Goal: Navigation & Orientation: Find specific page/section

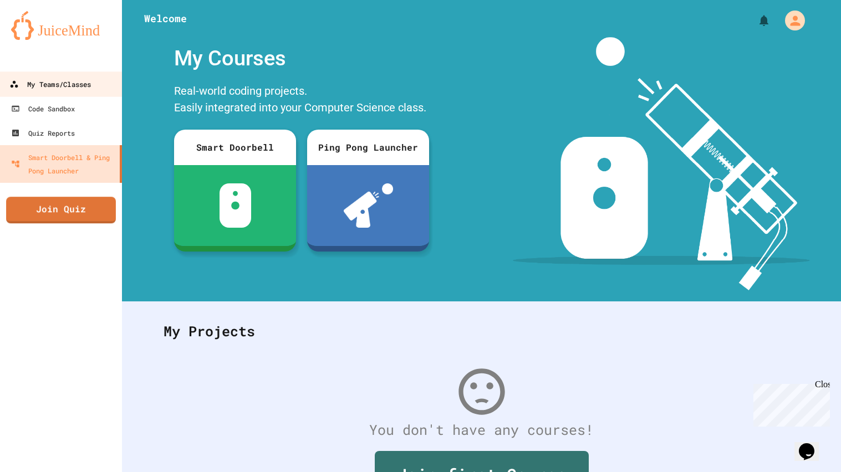
click at [85, 78] on div "My Teams/Classes" at bounding box center [50, 85] width 82 height 14
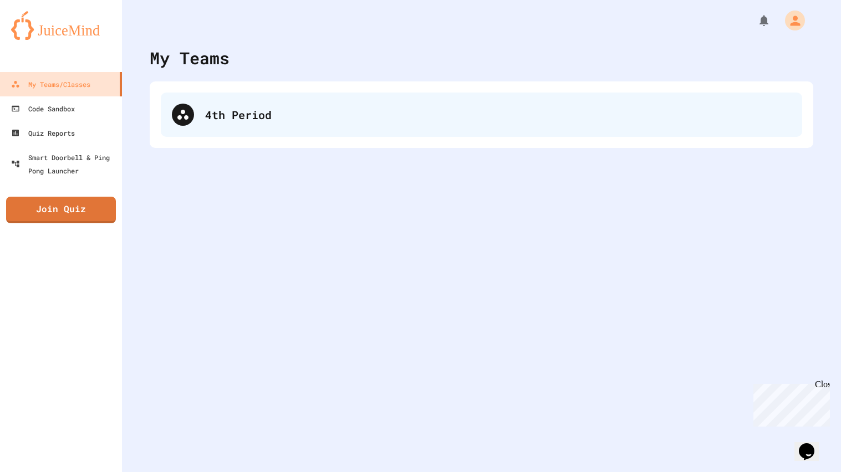
click at [207, 97] on div "4th Period" at bounding box center [482, 115] width 642 height 44
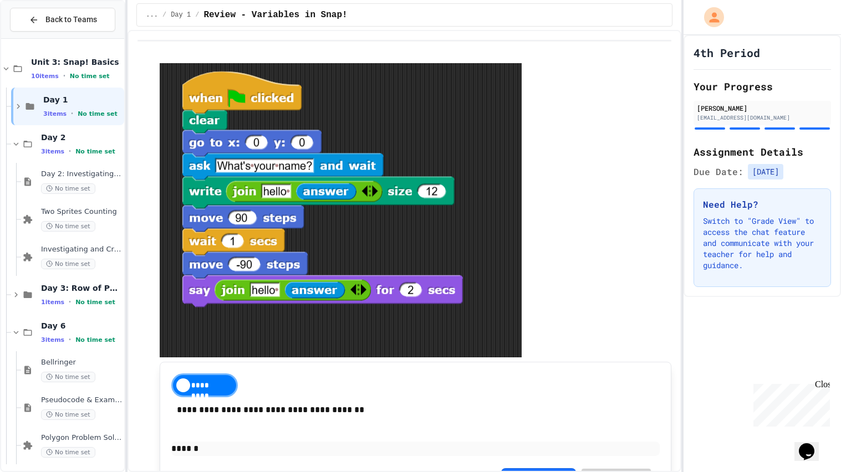
scroll to position [116, 0]
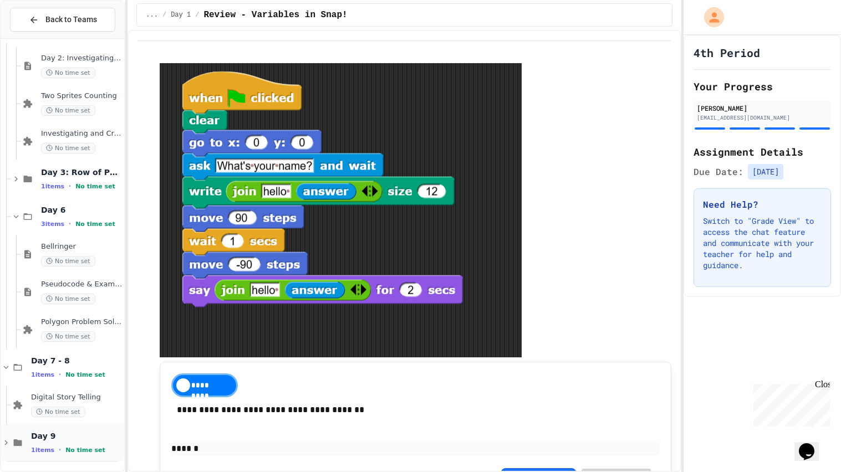
click at [80, 439] on span "Day 9" at bounding box center [76, 436] width 91 height 10
click at [50, 434] on span "Day 9" at bounding box center [76, 436] width 91 height 10
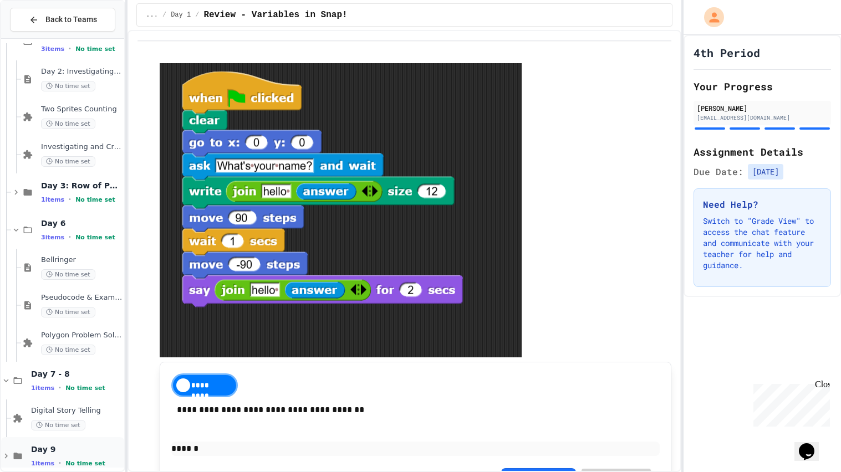
click at [54, 450] on span "Day 9" at bounding box center [76, 450] width 91 height 10
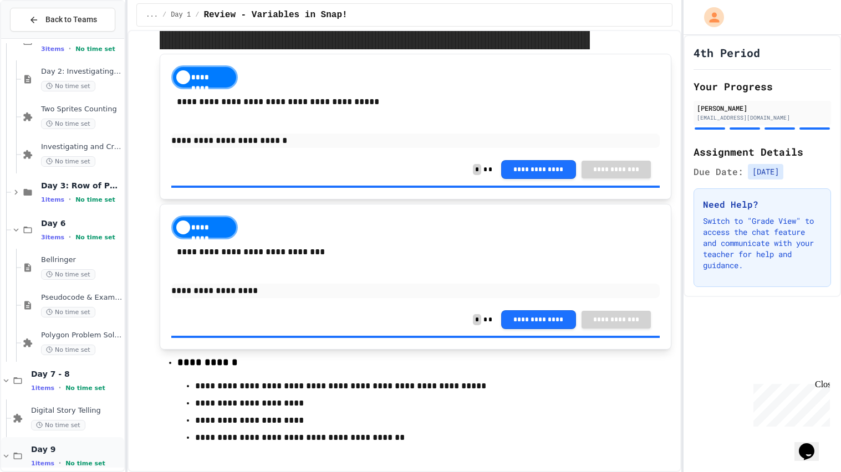
scroll to position [154, 0]
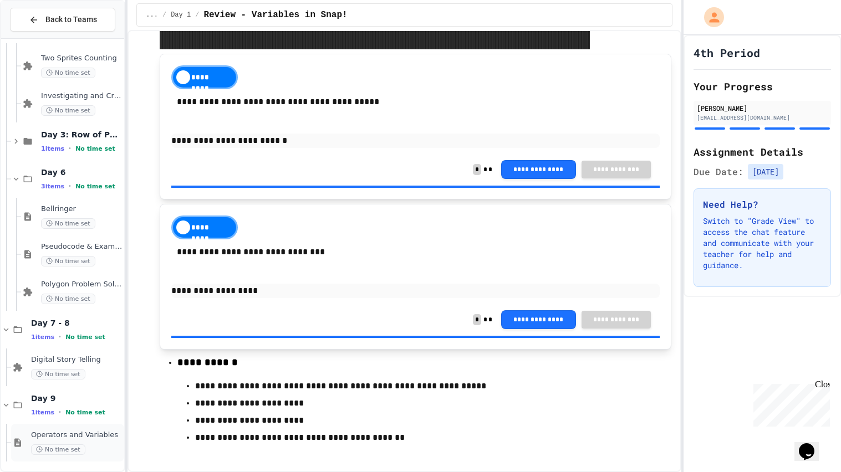
click at [28, 435] on div "Operators and Variables No time set" at bounding box center [67, 443] width 113 height 38
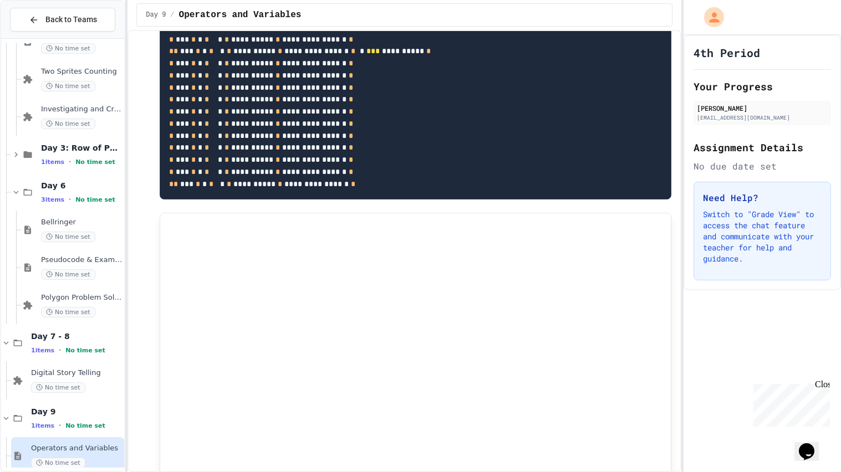
scroll to position [699, 0]
